Goal: Transaction & Acquisition: Purchase product/service

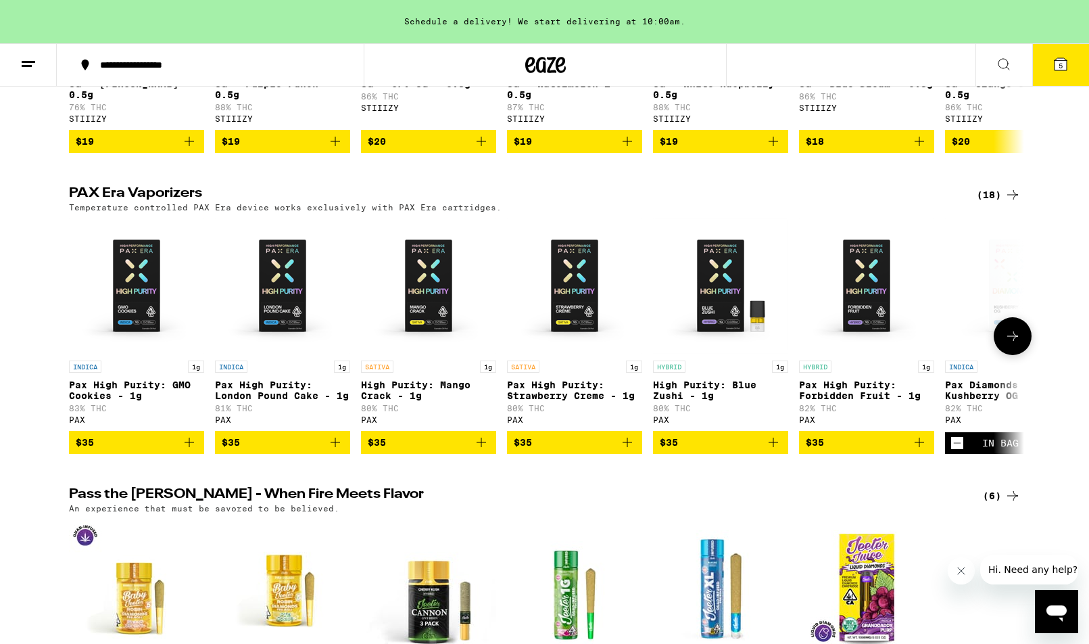
scroll to position [0, 1]
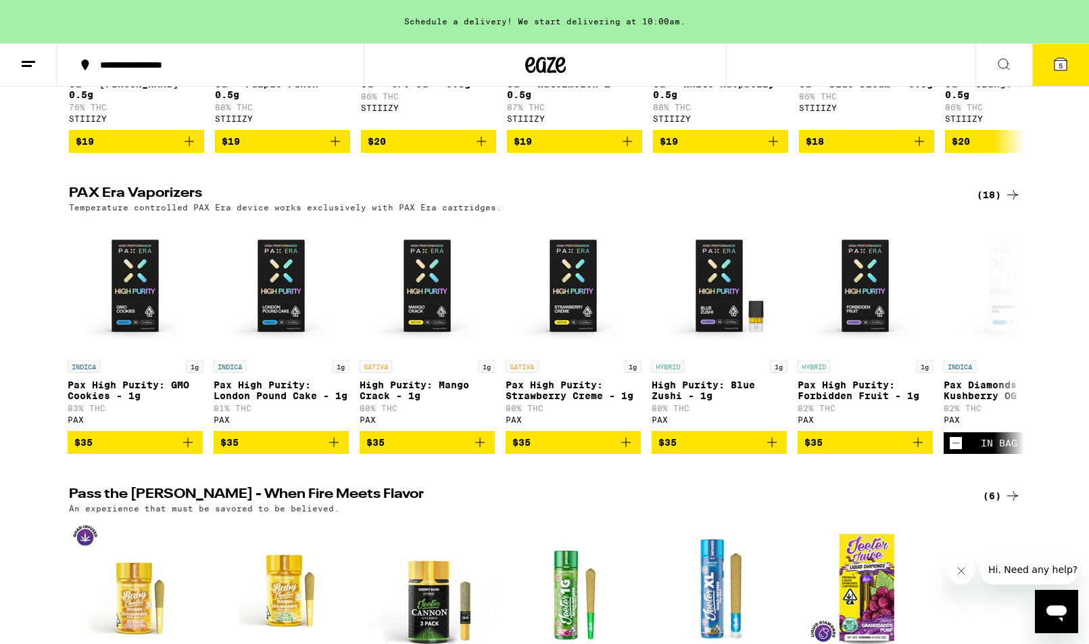
click at [1002, 203] on div "(18)" at bounding box center [999, 195] width 44 height 16
